Goal: Information Seeking & Learning: Learn about a topic

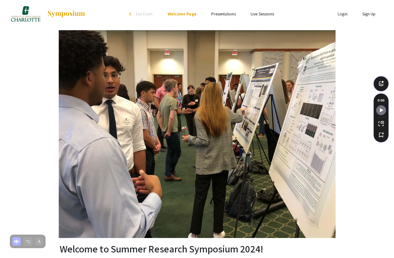
click at [221, 14] on link "Presentations" at bounding box center [224, 14] width 25 height 6
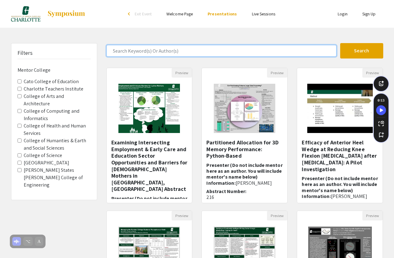
click at [170, 53] on input "Search Keyword(s) Or Author(s)" at bounding box center [222, 51] width 230 height 12
type input "The Decomposition"
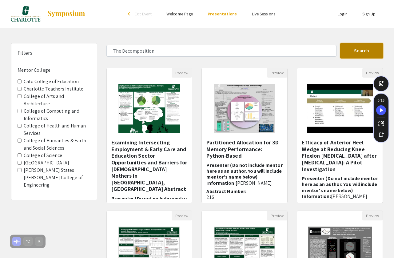
click at [370, 46] on button "Search" at bounding box center [362, 50] width 43 height 15
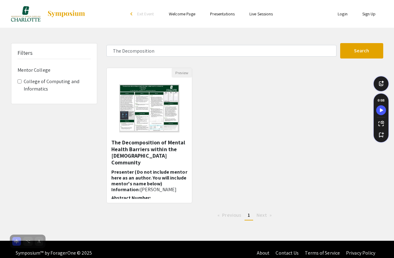
click at [157, 145] on h5 "The Decomposition of Mental Health Barriers within the [DEMOGRAPHIC_DATA] Commu…" at bounding box center [149, 152] width 76 height 26
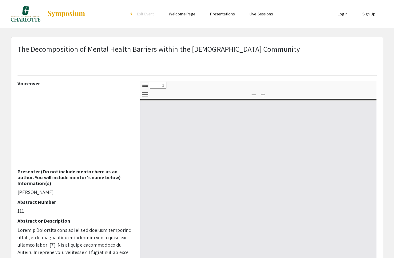
select select "custom"
type input "0"
select select "custom"
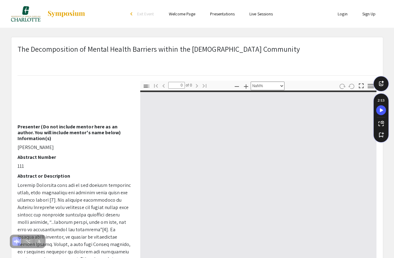
type input "1"
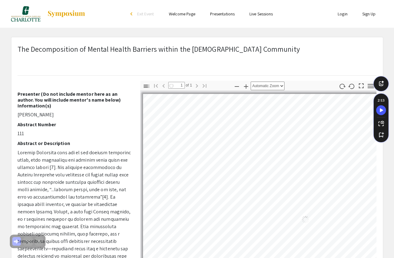
select select "auto"
